Goal: Task Accomplishment & Management: Use online tool/utility

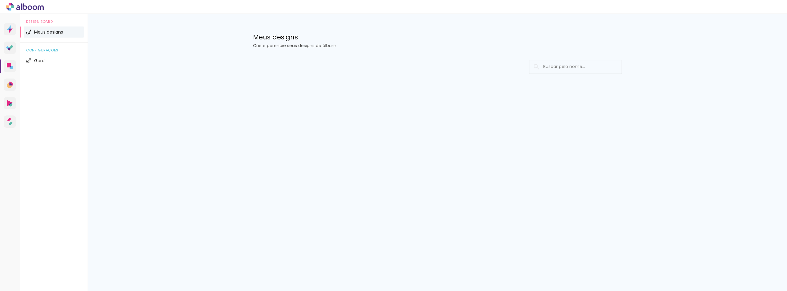
click at [48, 31] on span "Meus designs" at bounding box center [48, 32] width 29 height 4
click at [193, 97] on div "Meus designs Crie e gerencie seus designs de álbum Configurações gerais Informa…" at bounding box center [438, 65] width 700 height 103
click at [10, 63] on icon at bounding box center [9, 65] width 4 height 4
click at [247, 84] on div at bounding box center [438, 85] width 400 height 63
click at [550, 66] on input at bounding box center [584, 66] width 88 height 13
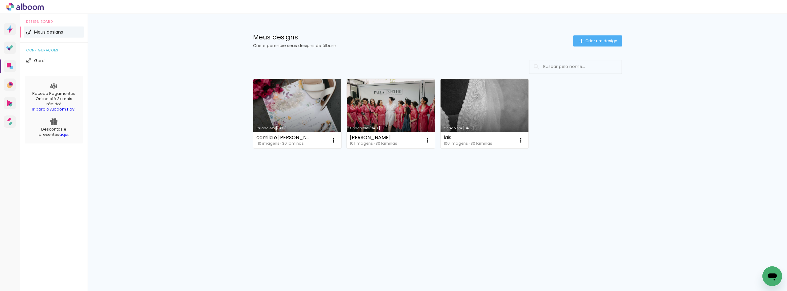
click at [517, 192] on div "Criado em 24/07/25 camila e bruno 110 imagens ∙ 30 lâminas Abrir Fazer uma cópi…" at bounding box center [438, 130] width 400 height 152
click at [398, 103] on link "Criado em [DATE]" at bounding box center [391, 114] width 88 height 70
